Goal: Navigation & Orientation: Understand site structure

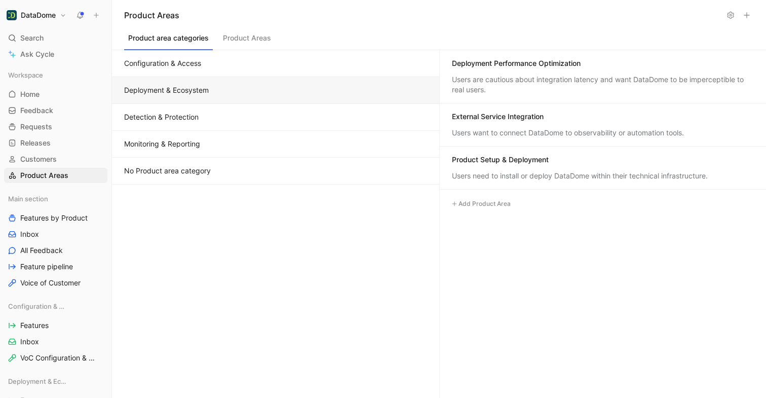
click at [254, 109] on button "Detection & Protection" at bounding box center [275, 117] width 327 height 27
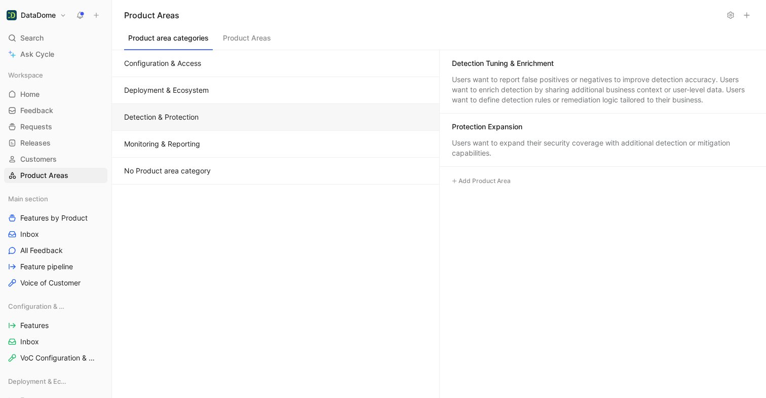
click at [258, 135] on button "Monitoring & Reporting" at bounding box center [275, 144] width 327 height 27
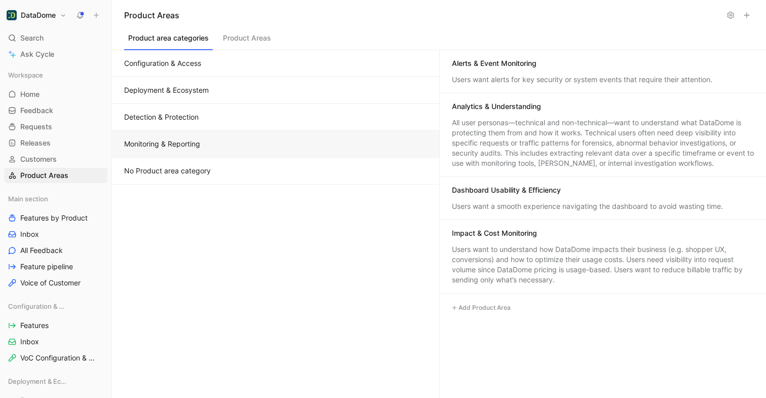
click at [249, 169] on button "No Product area category" at bounding box center [275, 171] width 327 height 27
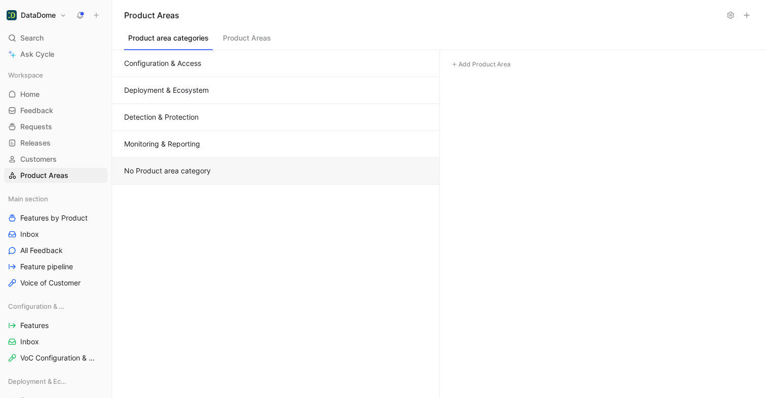
click at [285, 73] on button "Configuration & Access" at bounding box center [275, 63] width 327 height 27
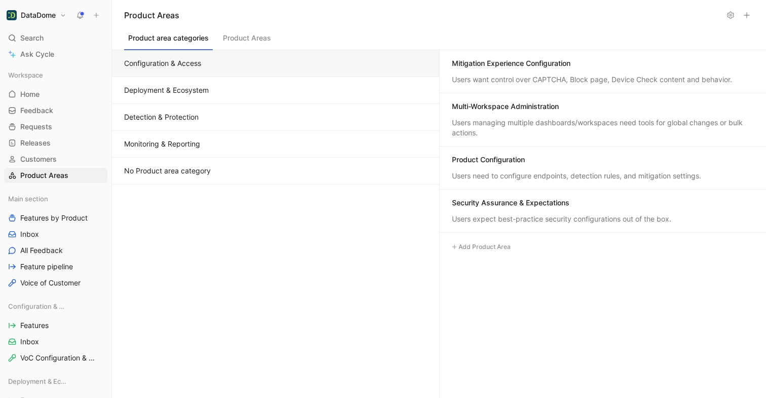
click at [336, 90] on button "Deployment & Ecosystem" at bounding box center [275, 90] width 327 height 27
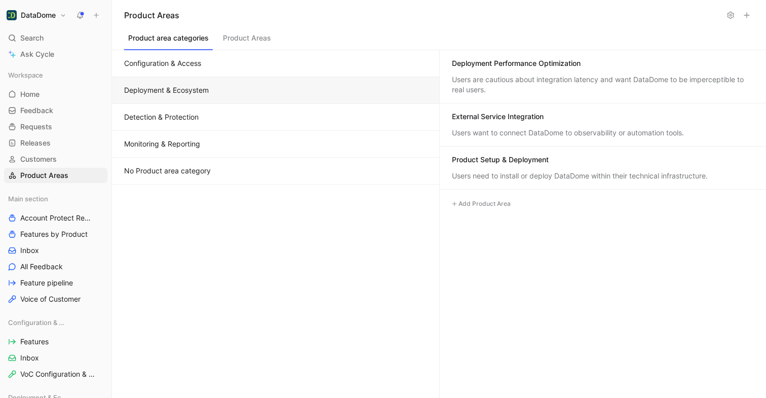
click at [220, 67] on button "Configuration & Access" at bounding box center [275, 63] width 327 height 27
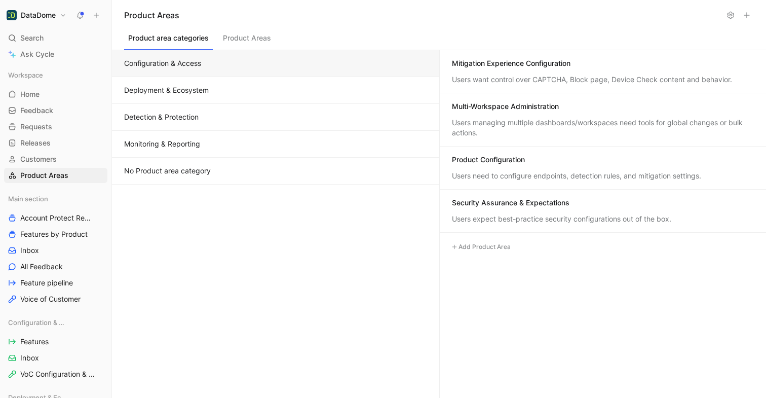
click at [221, 129] on button "Detection & Protection" at bounding box center [275, 117] width 327 height 27
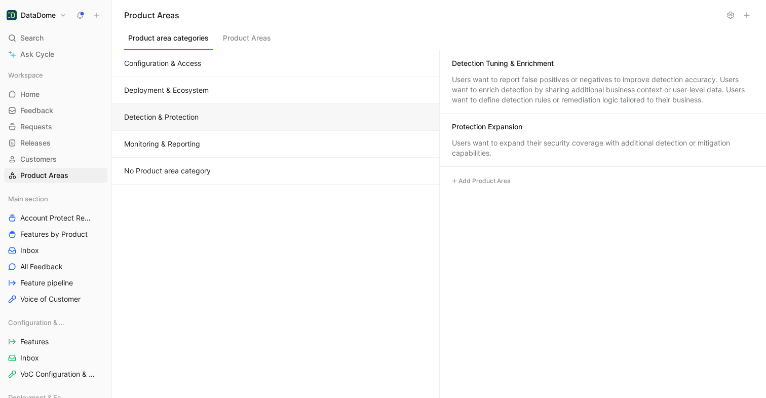
click at [227, 135] on button "Monitoring & Reporting" at bounding box center [275, 144] width 327 height 27
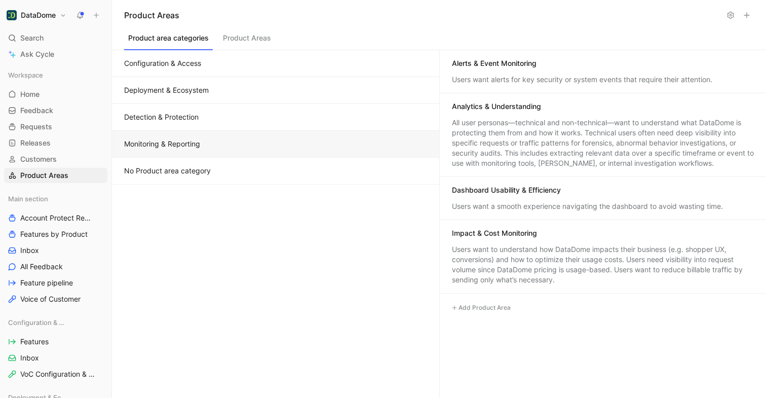
click at [219, 163] on button "No Product area category" at bounding box center [275, 171] width 327 height 27
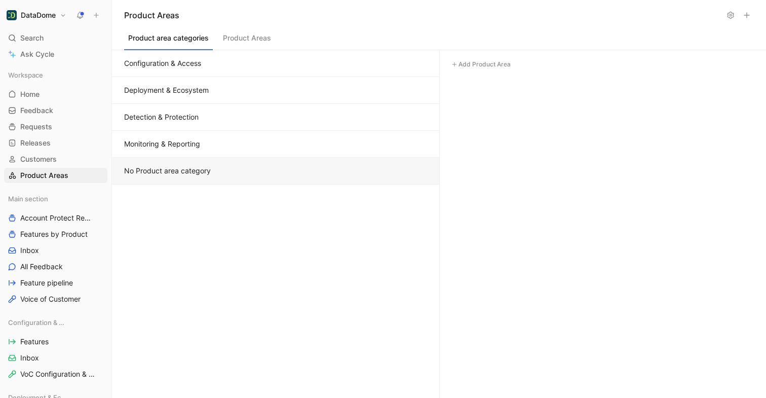
click at [218, 61] on button "Configuration & Access" at bounding box center [275, 63] width 327 height 27
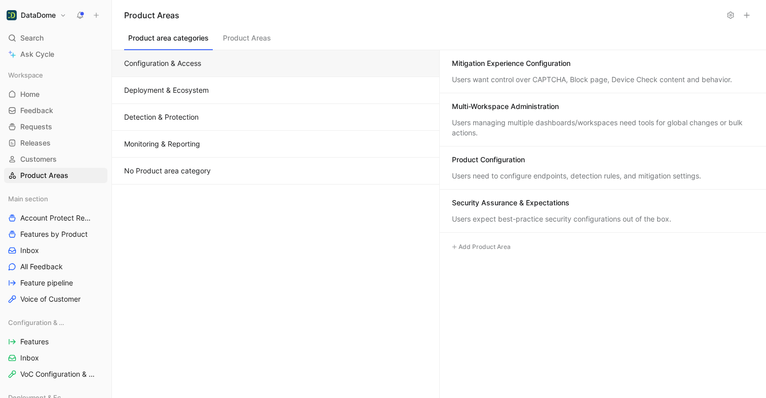
click at [227, 84] on button "Deployment & Ecosystem" at bounding box center [275, 90] width 327 height 27
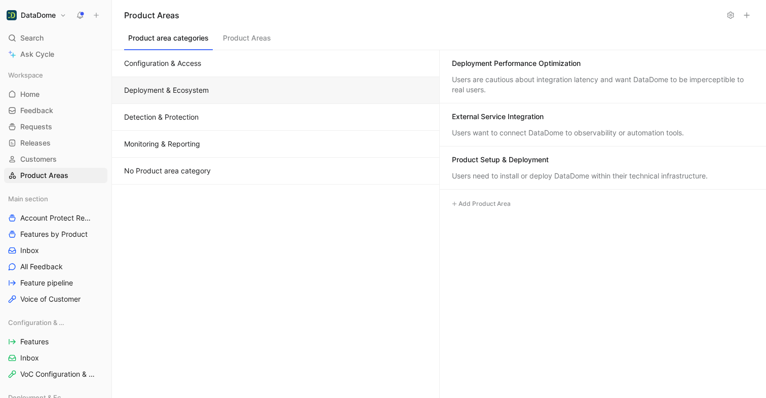
click at [227, 127] on button "Detection & Protection" at bounding box center [275, 117] width 327 height 27
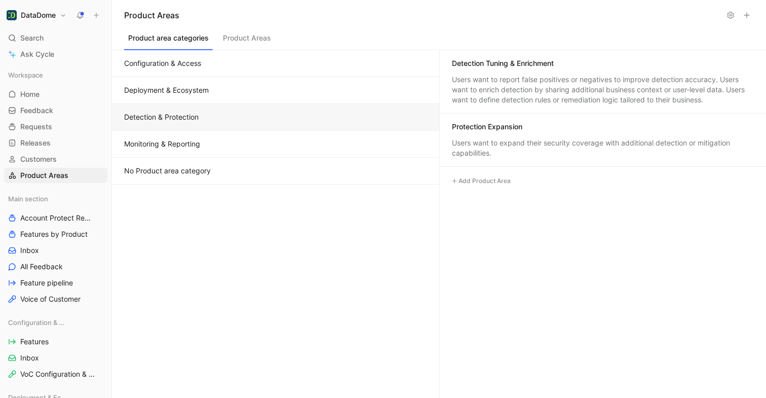
click at [232, 155] on button "Monitoring & Reporting" at bounding box center [275, 144] width 327 height 27
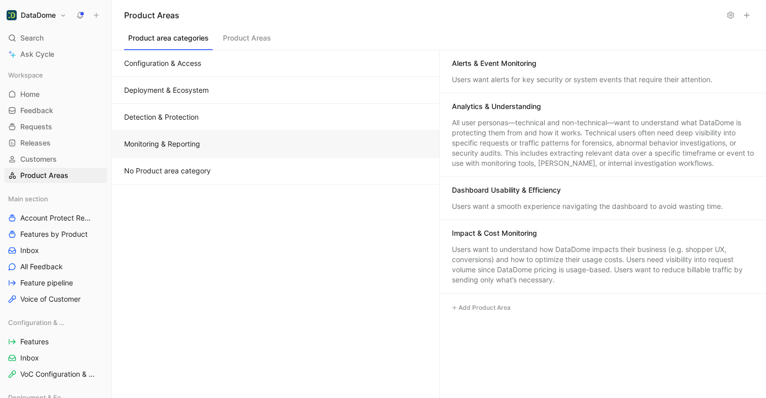
click at [233, 182] on button "No Product area category" at bounding box center [275, 171] width 327 height 27
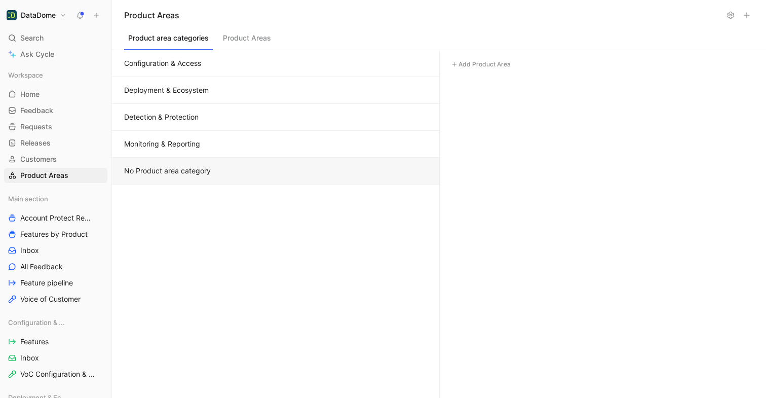
click at [158, 59] on button "Configuration & Access" at bounding box center [275, 63] width 327 height 27
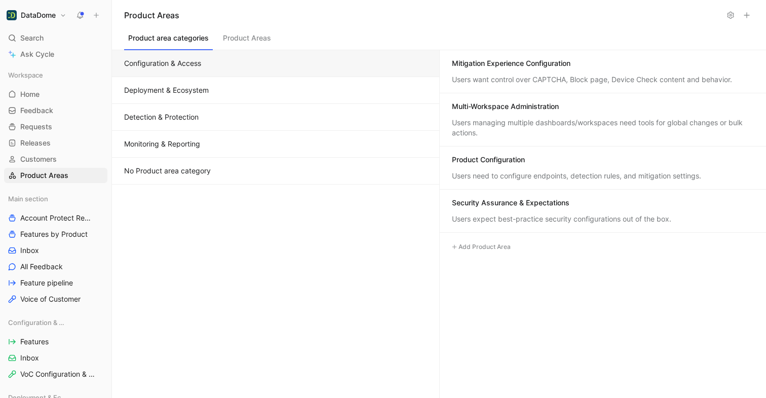
click at [196, 95] on button "Deployment & Ecosystem" at bounding box center [275, 90] width 327 height 27
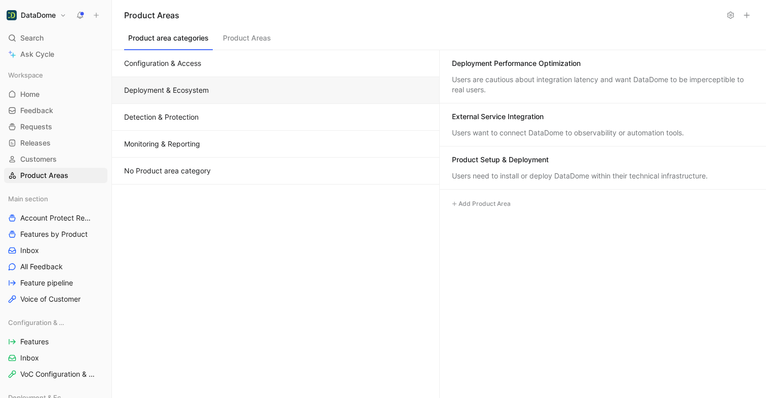
click at [194, 109] on button "Detection & Protection" at bounding box center [275, 117] width 327 height 27
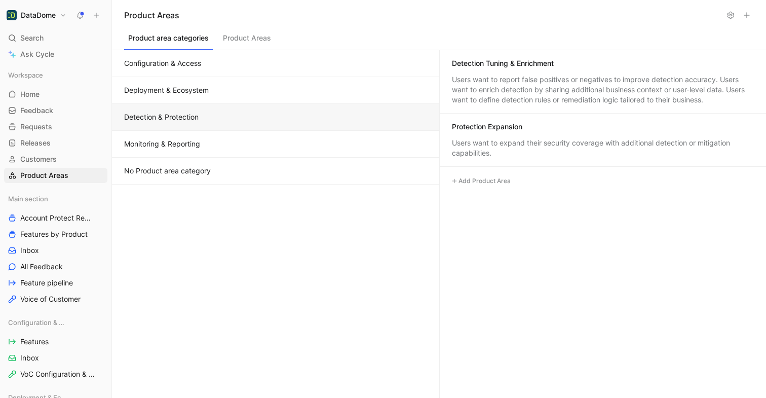
click at [193, 138] on button "Monitoring & Reporting" at bounding box center [275, 144] width 327 height 27
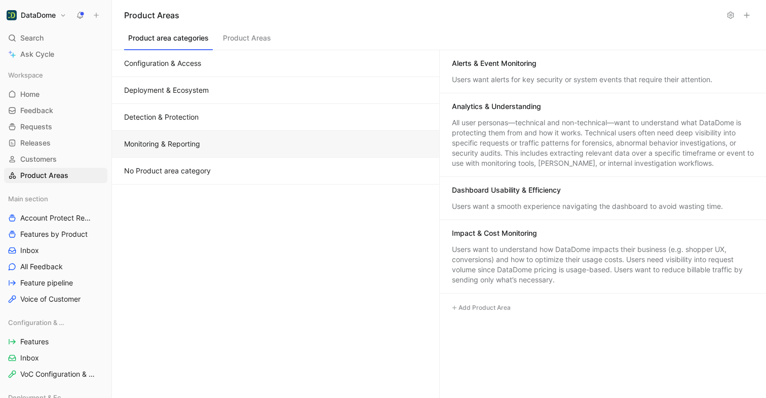
click at [194, 165] on button "No Product area category" at bounding box center [275, 171] width 327 height 27
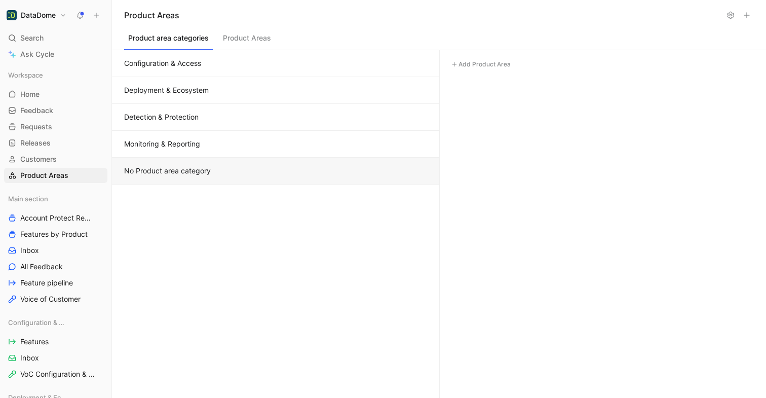
click at [211, 69] on button "Configuration & Access" at bounding box center [275, 63] width 327 height 27
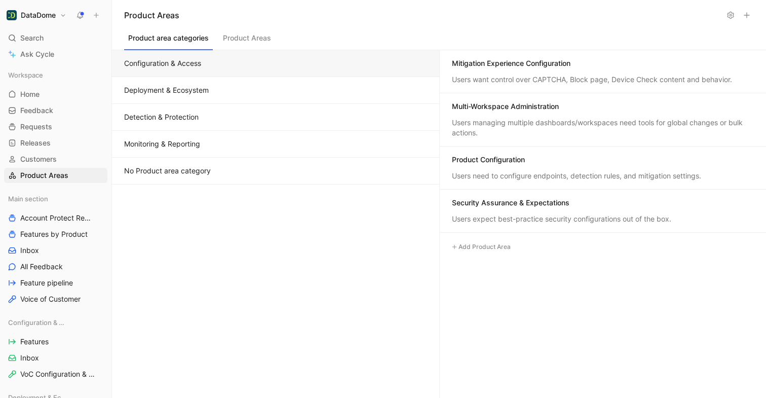
click at [226, 89] on button "Deployment & Ecosystem" at bounding box center [275, 90] width 327 height 27
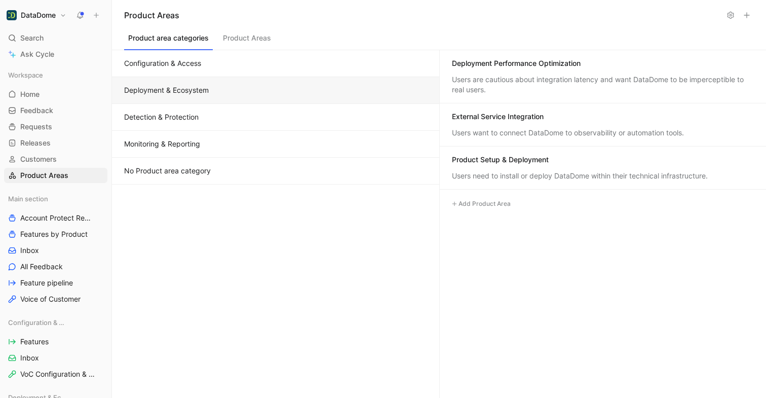
click at [232, 108] on button "Detection & Protection" at bounding box center [275, 117] width 327 height 27
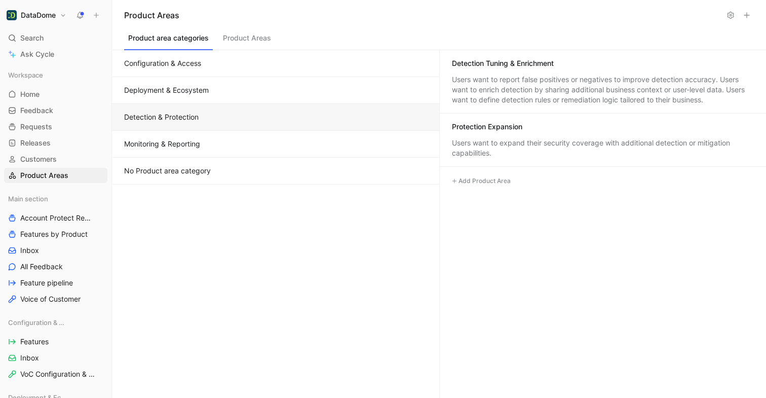
click at [239, 143] on button "Monitoring & Reporting" at bounding box center [275, 144] width 327 height 27
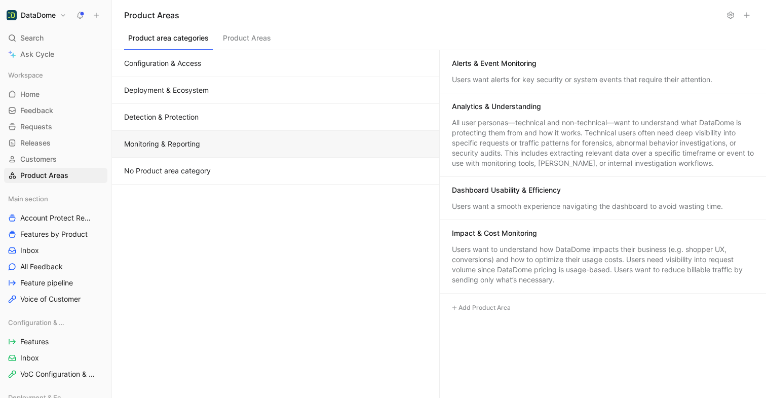
click at [242, 165] on button "No Product area category" at bounding box center [275, 171] width 327 height 27
